Goal: Find specific page/section: Find specific page/section

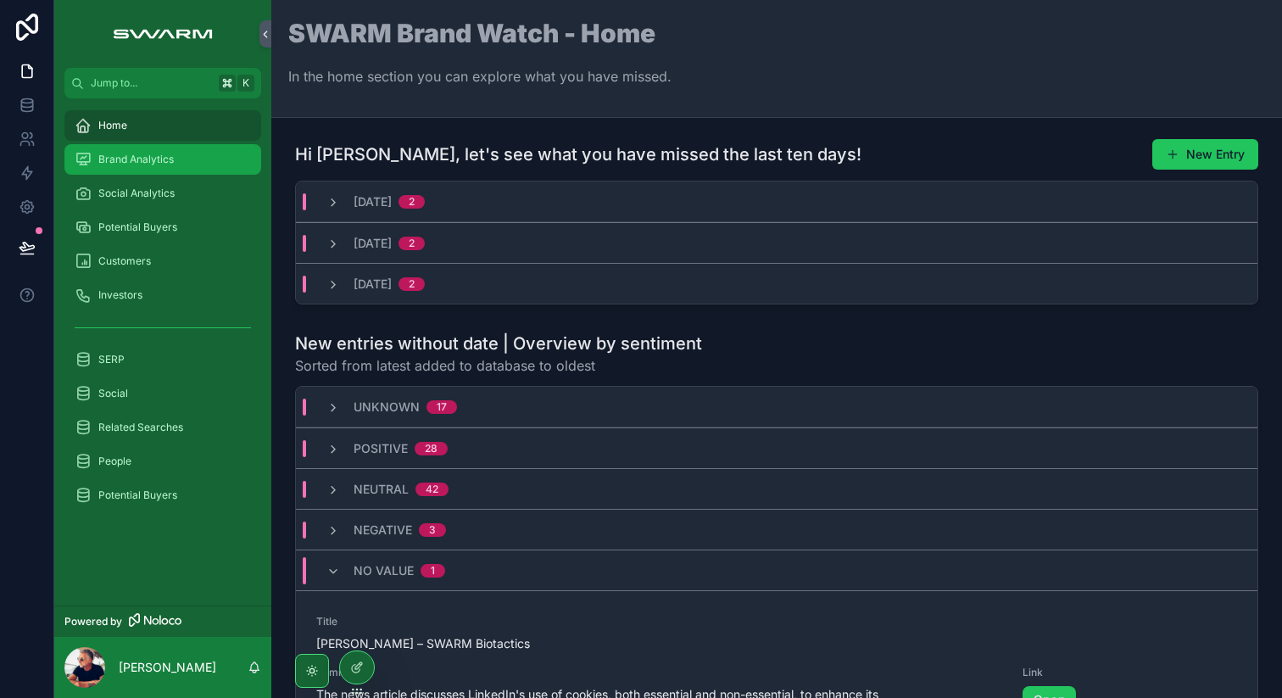
click at [144, 152] on div "Brand Analytics" at bounding box center [163, 159] width 176 height 27
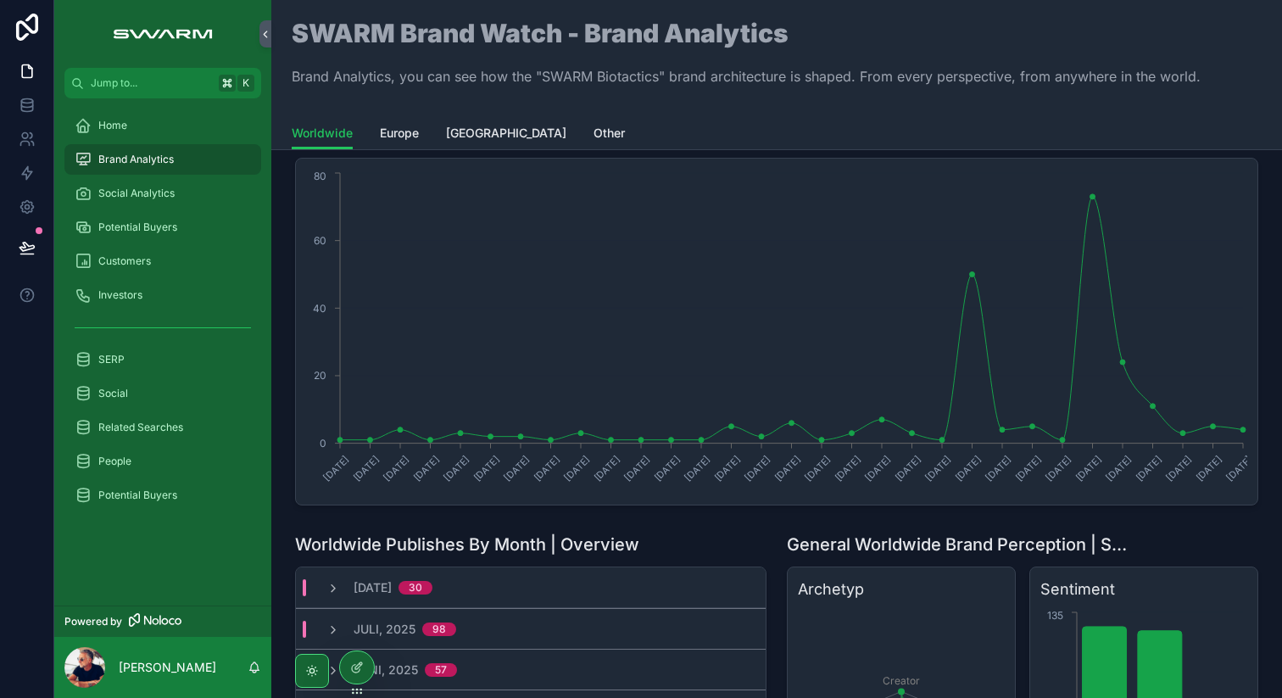
scroll to position [55, 0]
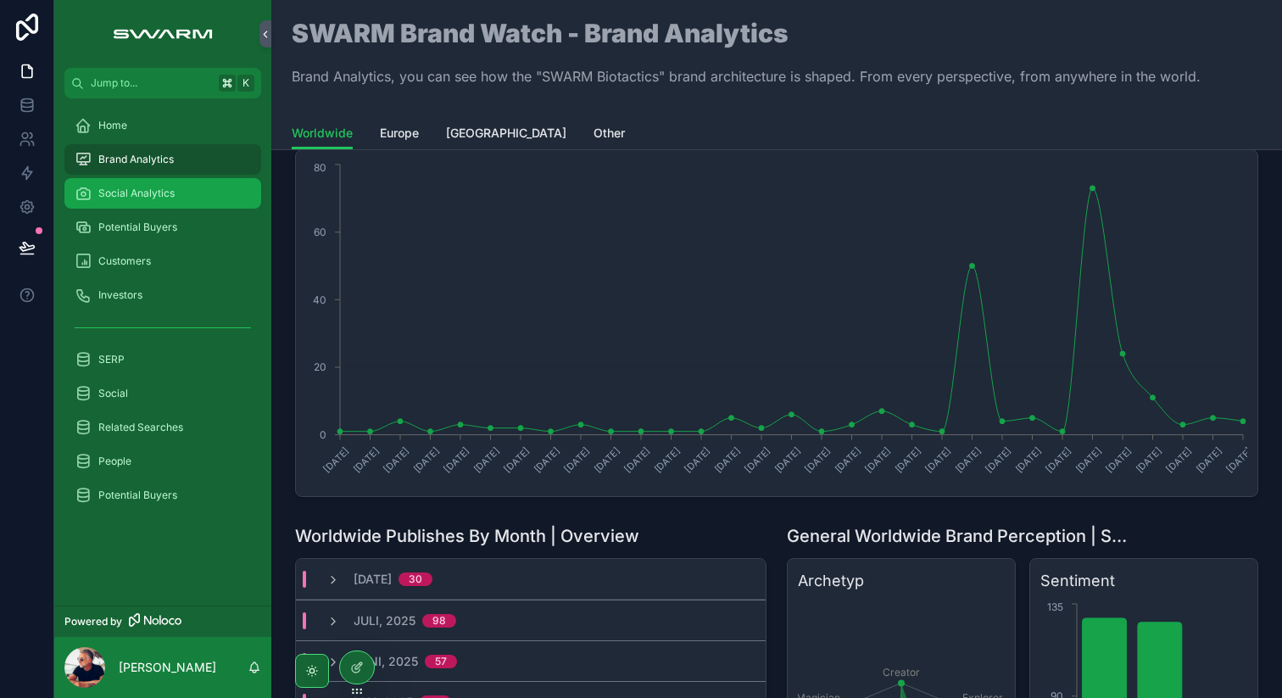
click at [163, 188] on span "Social Analytics" at bounding box center [136, 194] width 76 height 14
